Goal: Find specific fact

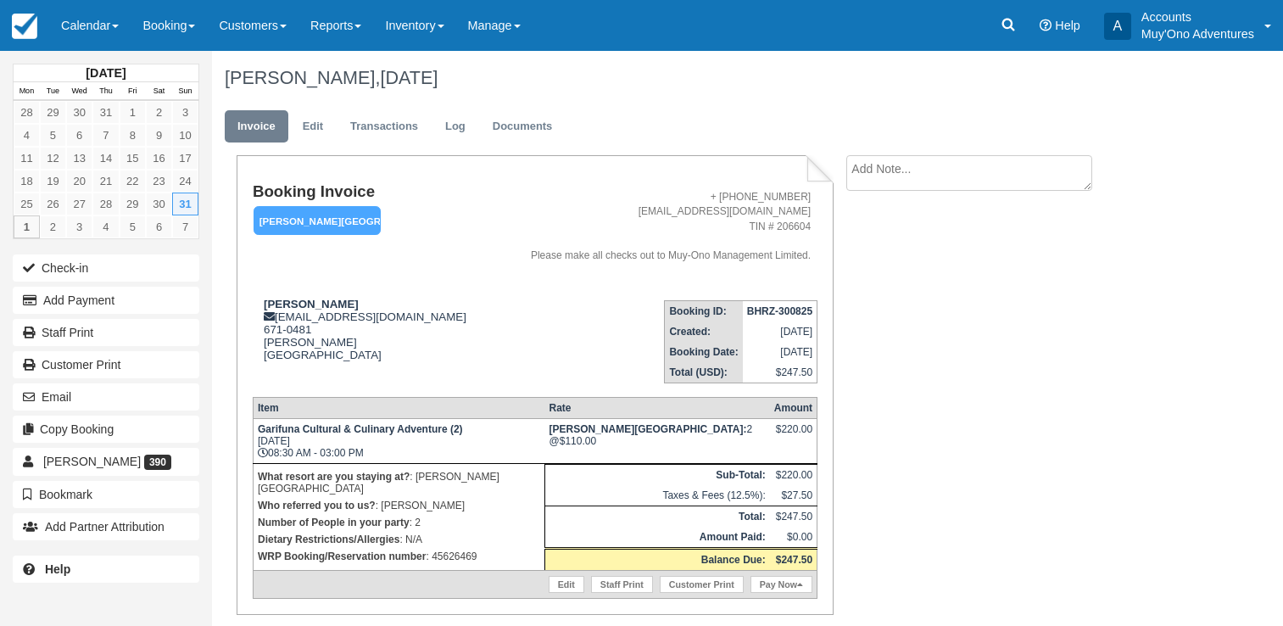
scroll to position [51, 0]
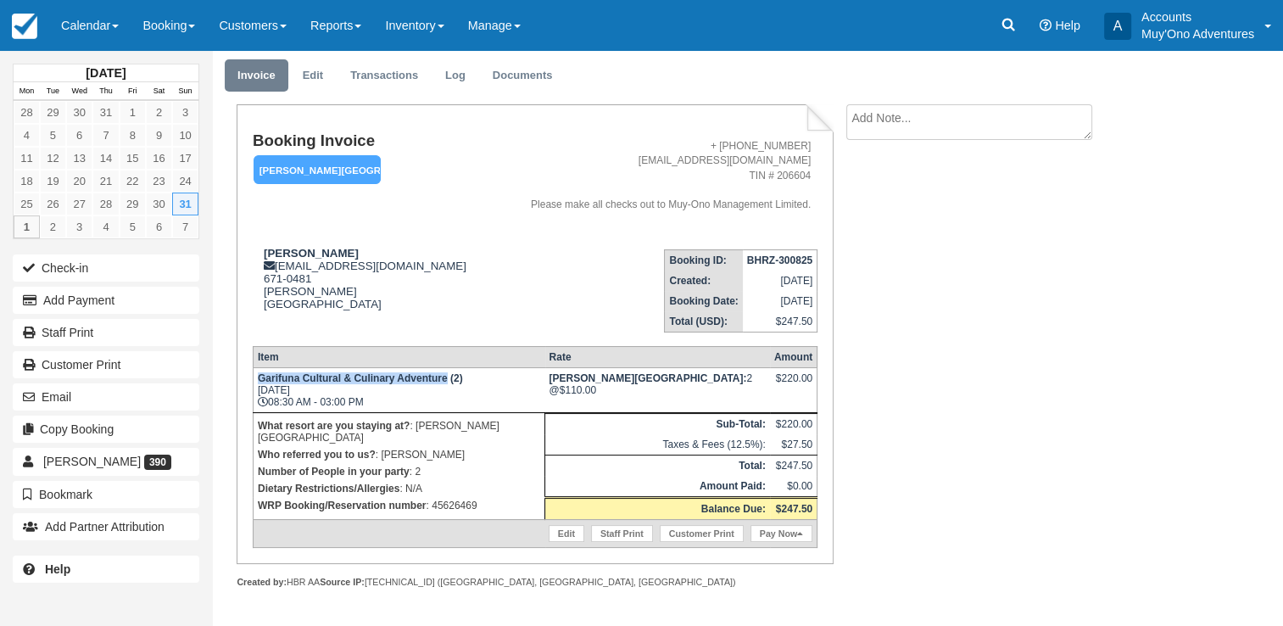
drag, startPoint x: 258, startPoint y: 382, endPoint x: 446, endPoint y: 384, distance: 188.3
click at [446, 384] on strong "Garifuna Cultural & Culinary Adventure (2)" at bounding box center [360, 378] width 205 height 12
copy strong "Garifuna Cultural & Culinary Adventure"
click at [464, 502] on p "WRP Booking/Reservation number : 45626469" at bounding box center [399, 505] width 282 height 17
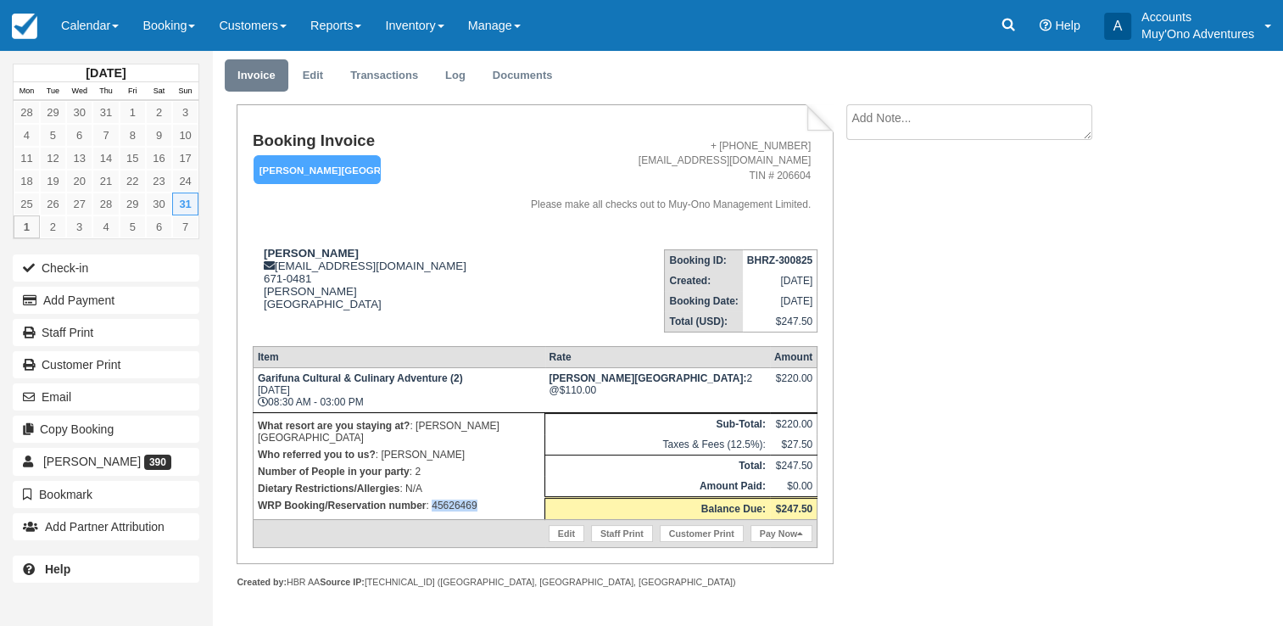
copy p "45626469"
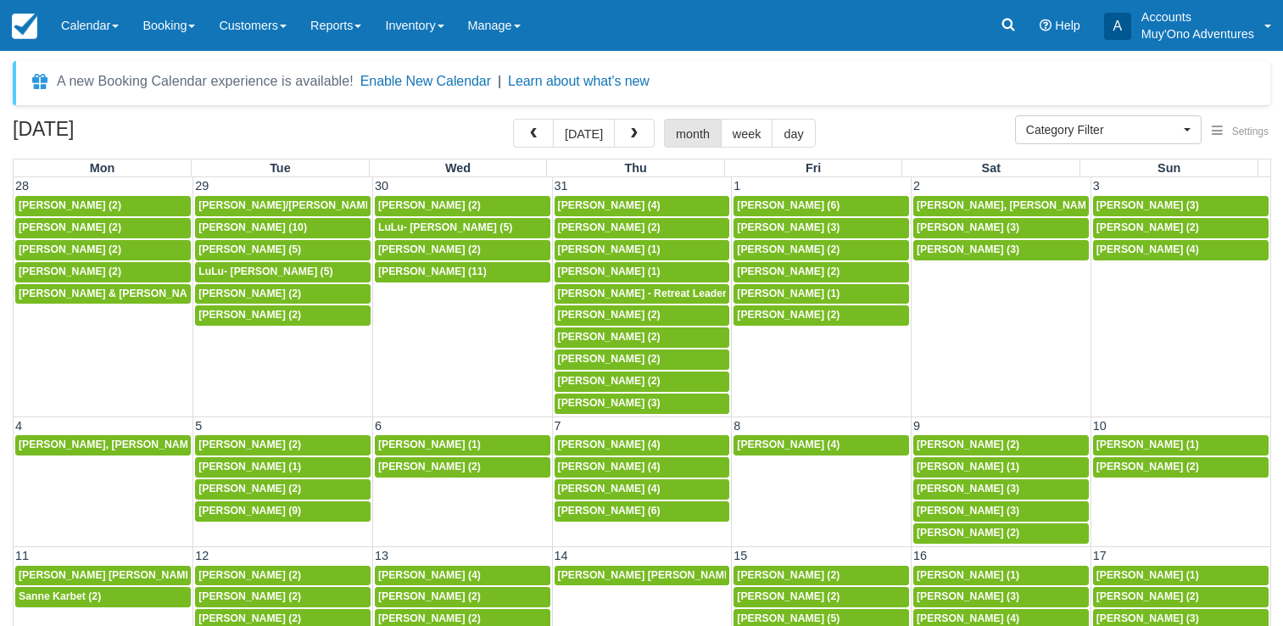
select select
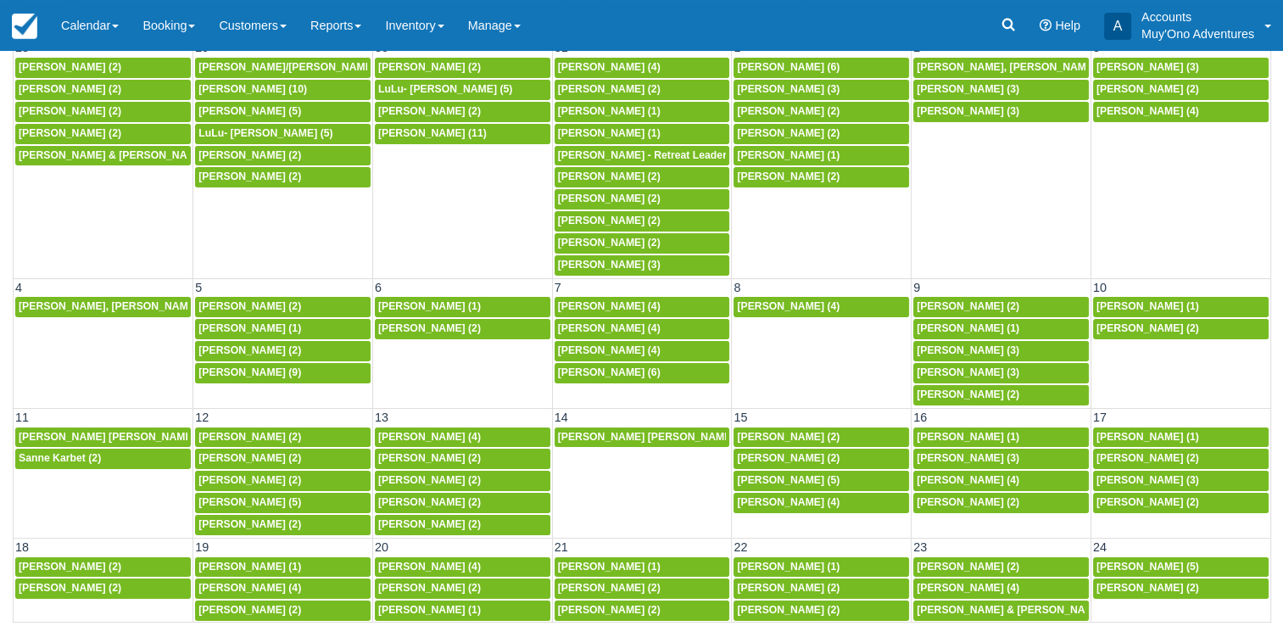
scroll to position [336, 0]
